Goal: Information Seeking & Learning: Understand process/instructions

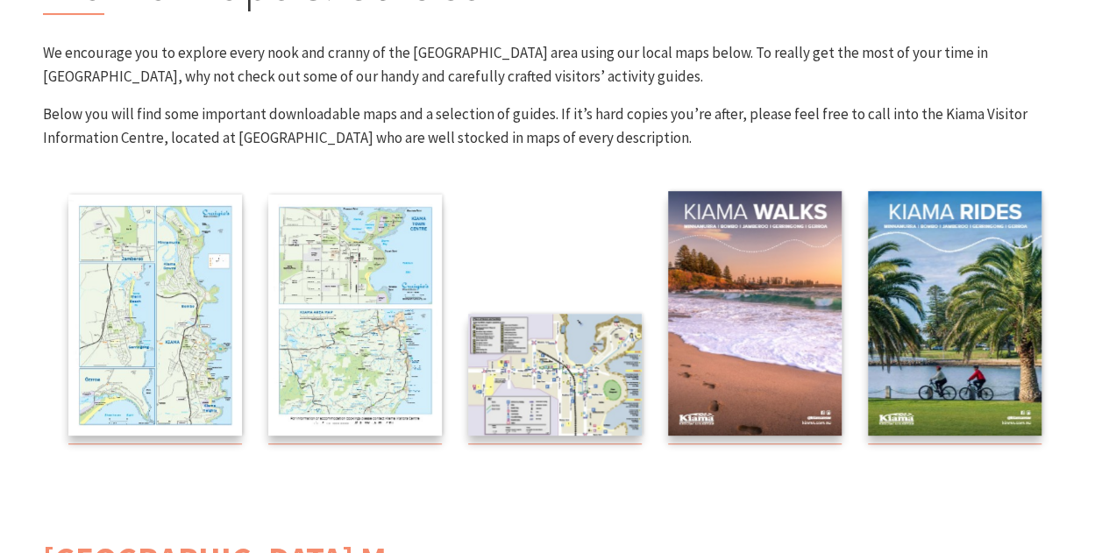
scroll to position [238, 0]
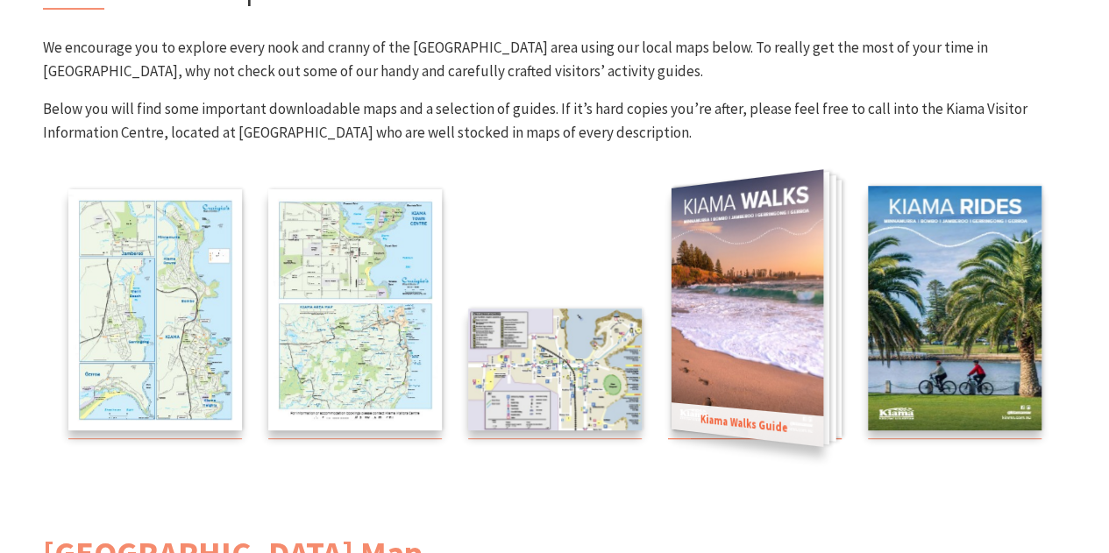
click at [743, 276] on img at bounding box center [746, 307] width 152 height 277
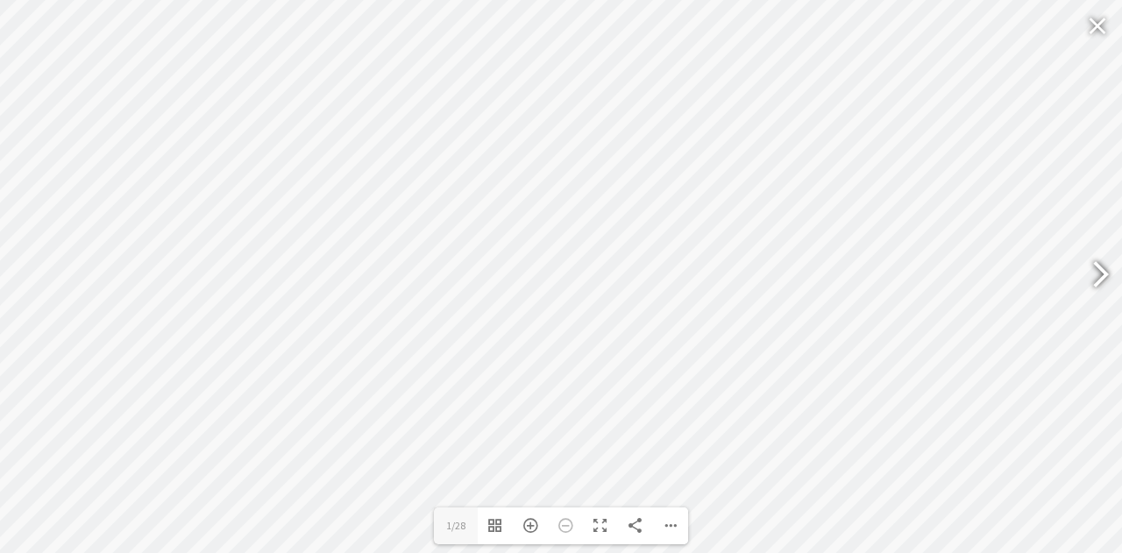
click at [1083, 279] on div at bounding box center [1093, 277] width 40 height 64
type input "9"
click at [1099, 29] on div at bounding box center [1097, 25] width 40 height 42
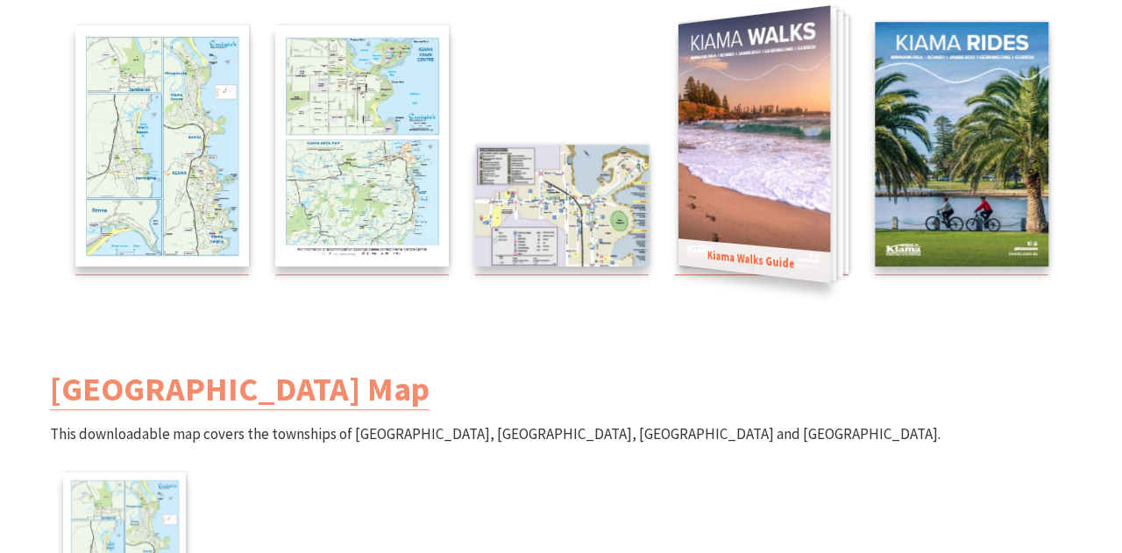
scroll to position [396, 0]
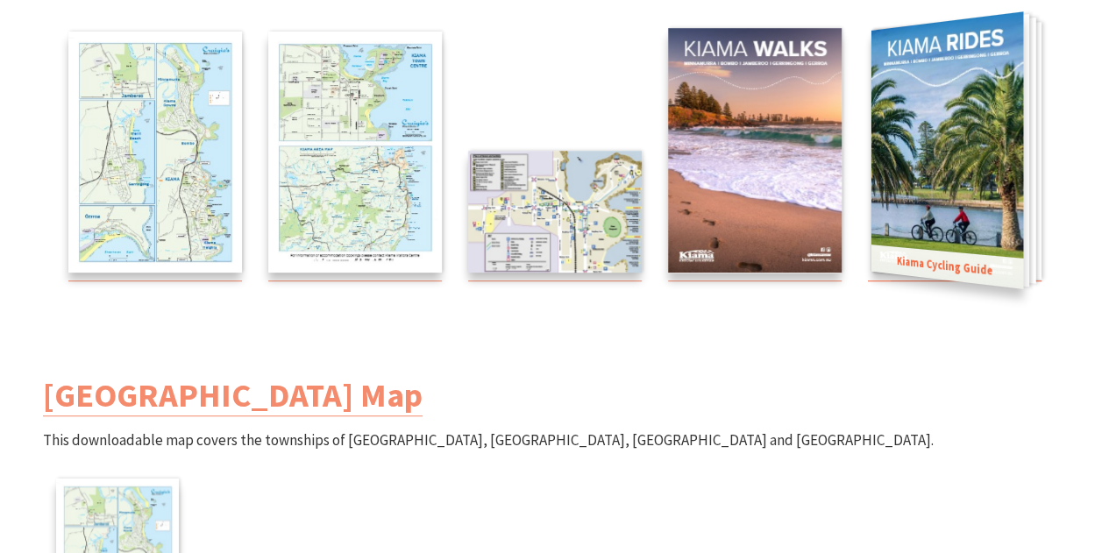
click at [897, 248] on img at bounding box center [946, 149] width 152 height 277
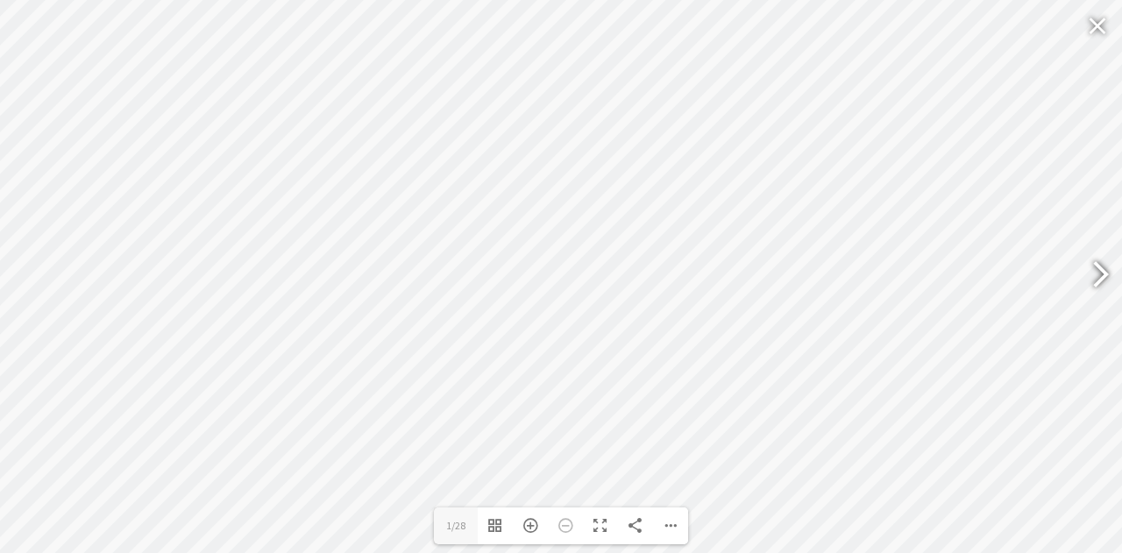
click at [1088, 274] on div at bounding box center [1093, 277] width 40 height 64
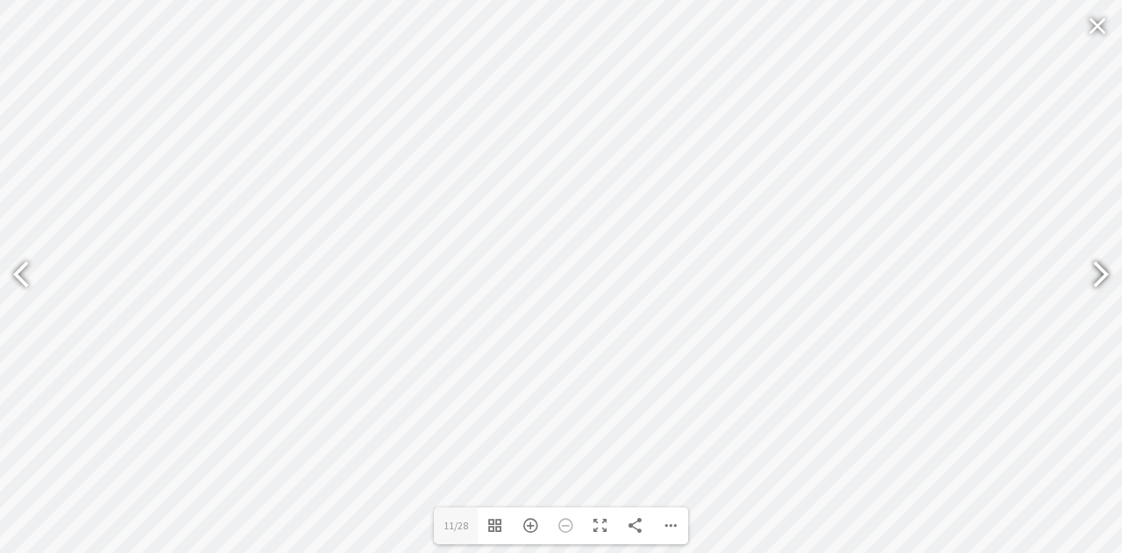
click at [1088, 274] on div at bounding box center [1093, 277] width 40 height 64
type input "19"
